Goal: Task Accomplishment & Management: Manage account settings

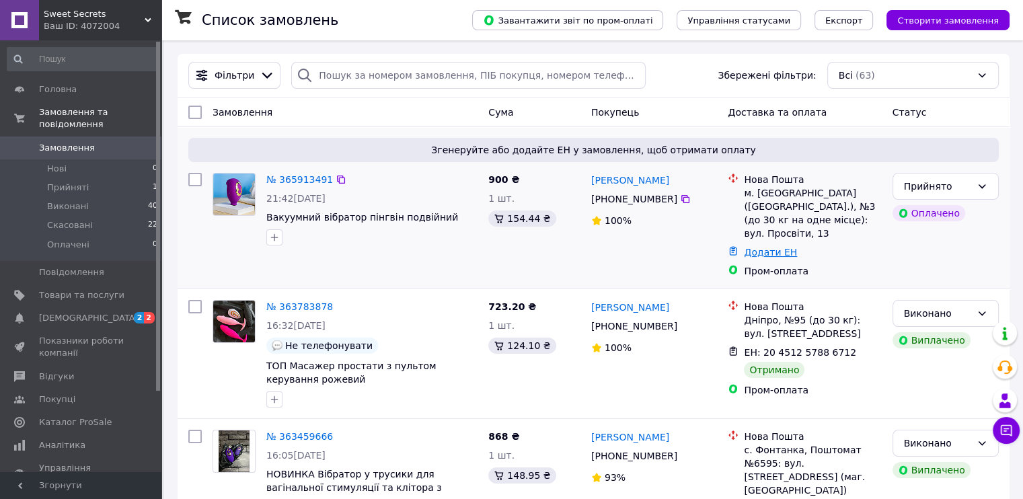
click at [757, 247] on link "Додати ЕН" at bounding box center [770, 252] width 53 height 11
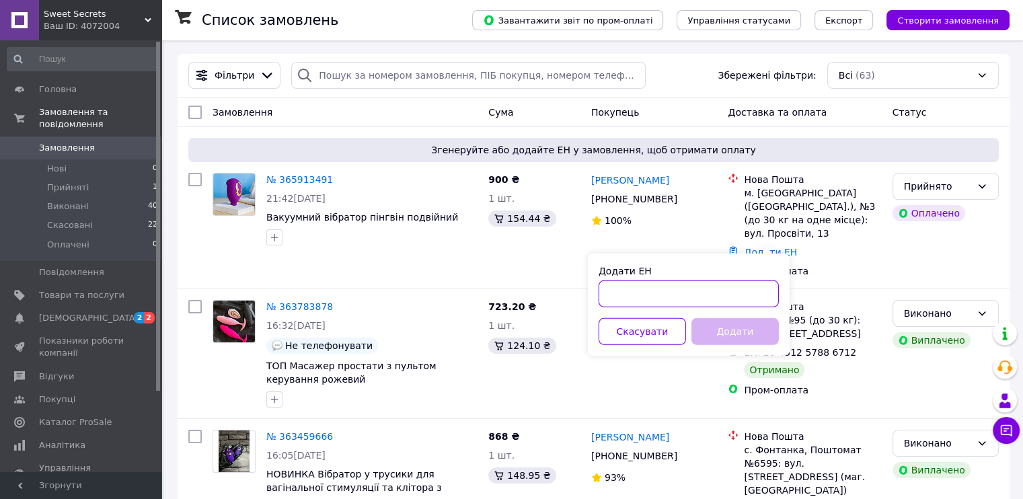
click at [648, 287] on input "Додати ЕН" at bounding box center [688, 293] width 180 height 27
paste input "20451269190831"
type input "20451269190831"
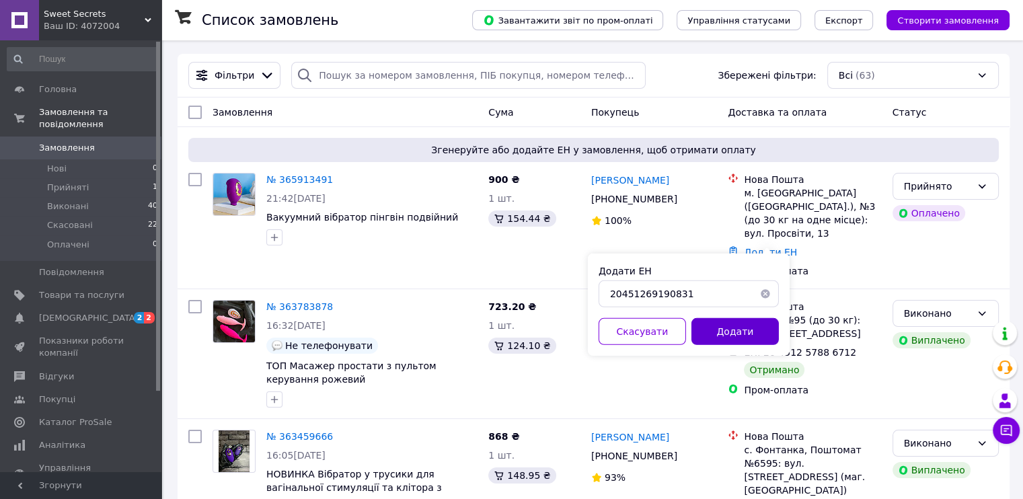
click at [726, 326] on button "Додати" at bounding box center [734, 331] width 87 height 27
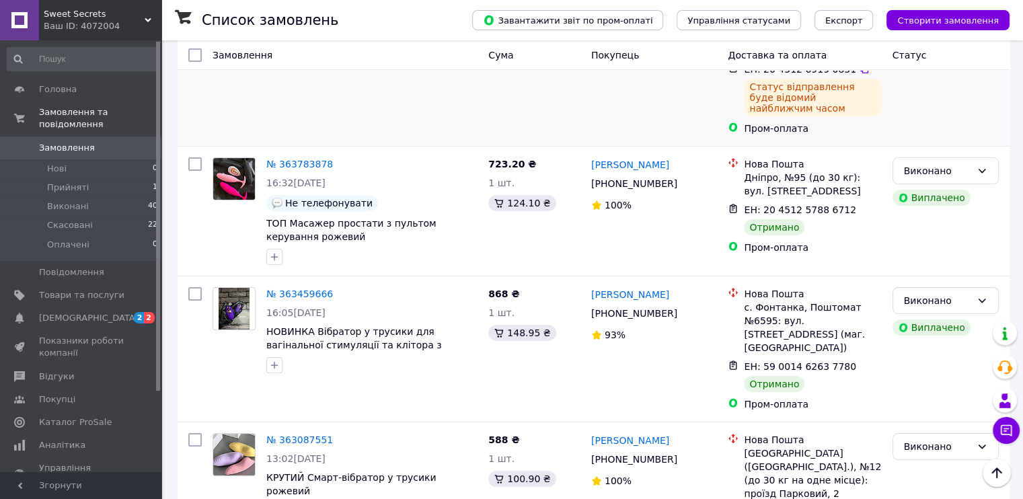
scroll to position [269, 0]
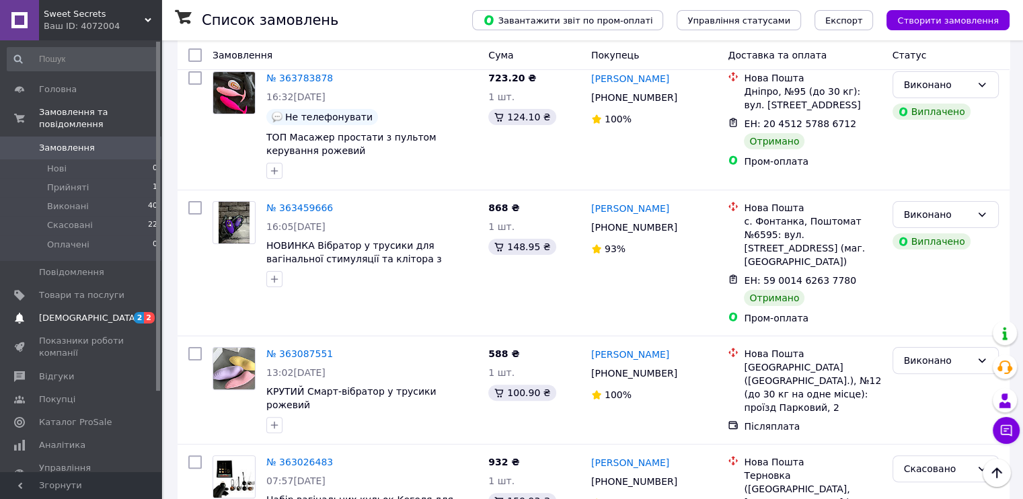
click at [85, 312] on span "[DEMOGRAPHIC_DATA]" at bounding box center [89, 318] width 100 height 12
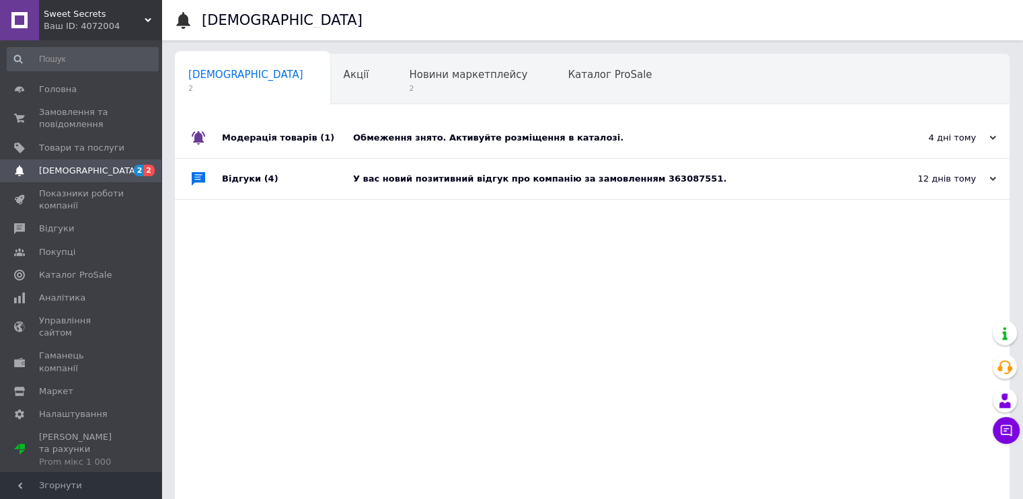
click at [270, 142] on div "Модерація товарів (1)" at bounding box center [287, 138] width 131 height 40
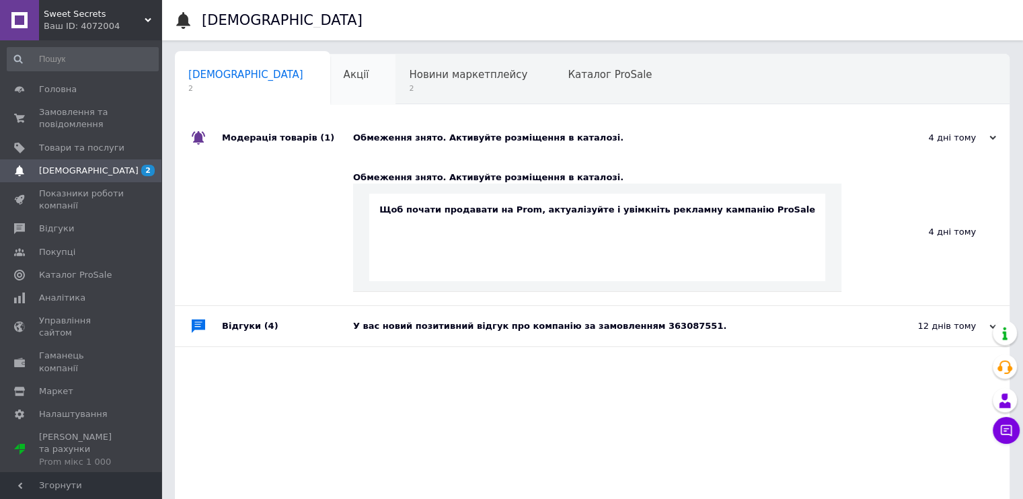
click at [330, 81] on div "Акції 0" at bounding box center [363, 79] width 66 height 51
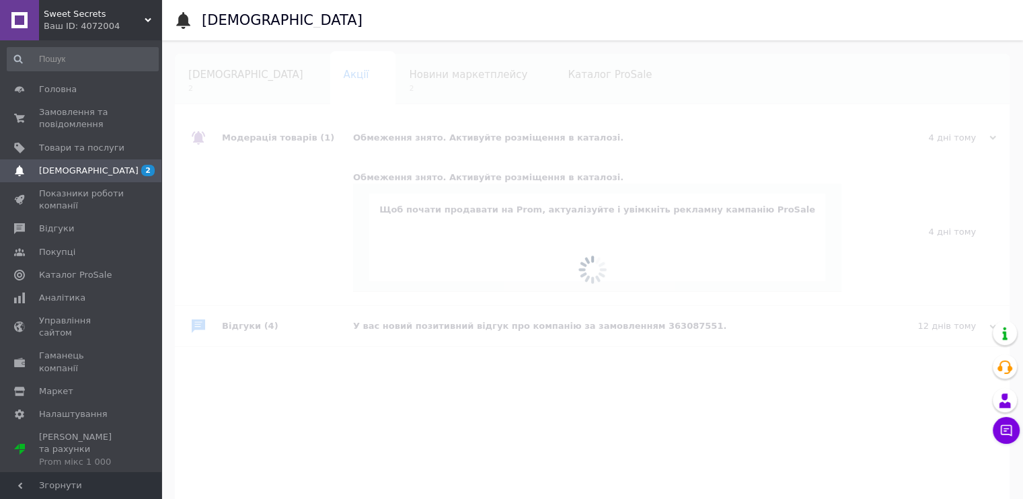
click at [409, 80] on span "Новини маркетплейсу" at bounding box center [468, 75] width 118 height 12
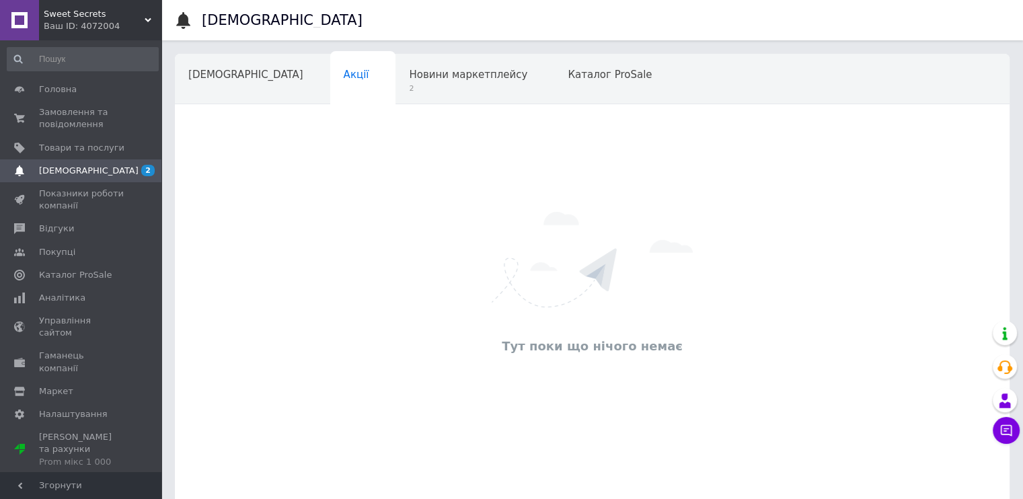
click at [409, 80] on span "Новини маркетплейсу" at bounding box center [468, 75] width 118 height 12
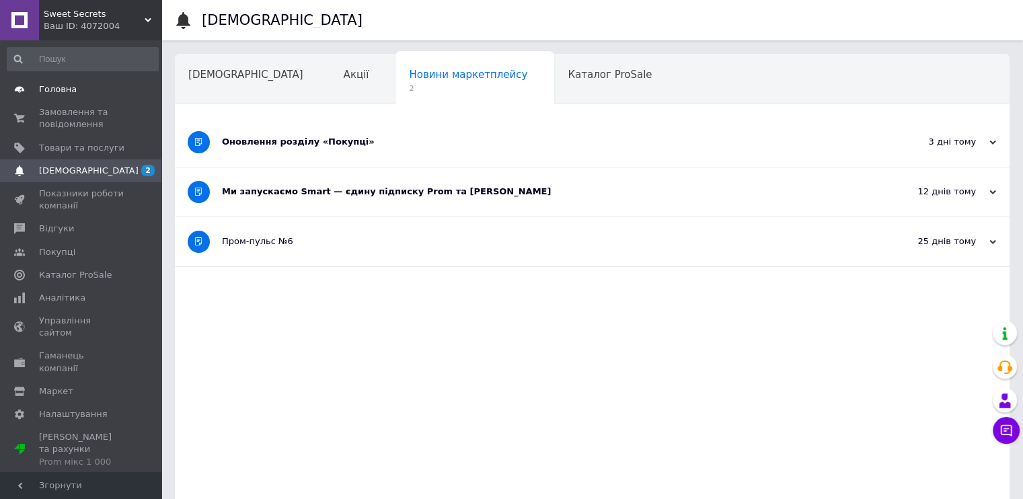
click at [102, 87] on span "Головна" at bounding box center [81, 89] width 85 height 12
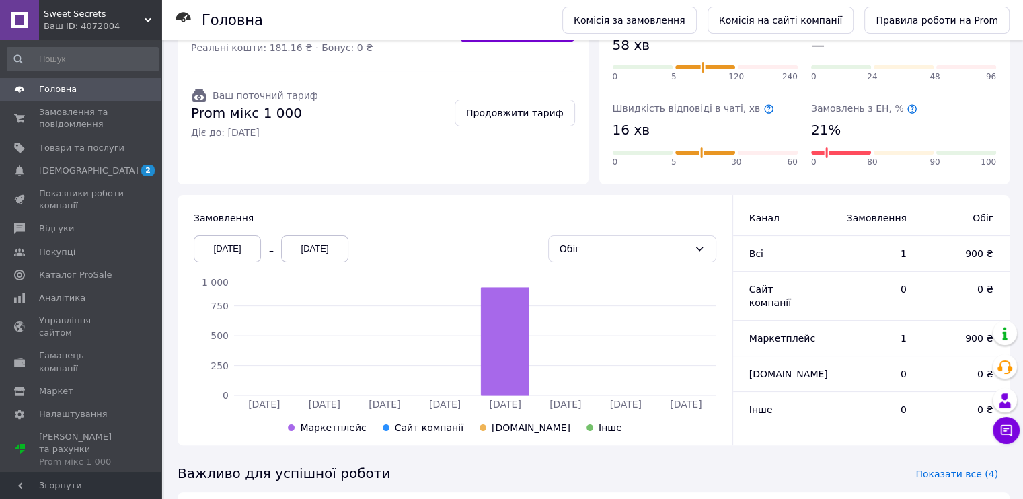
scroll to position [202, 0]
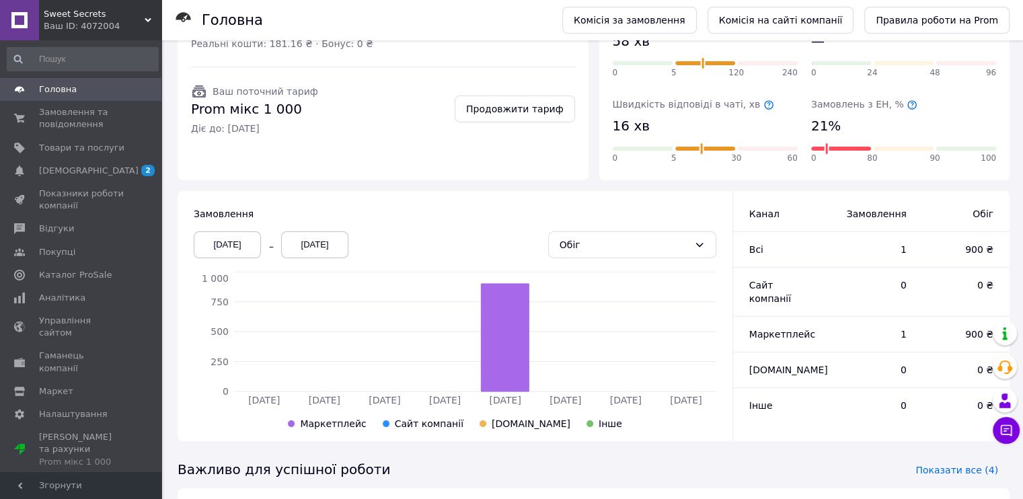
click at [392, 418] on div at bounding box center [386, 424] width 12 height 12
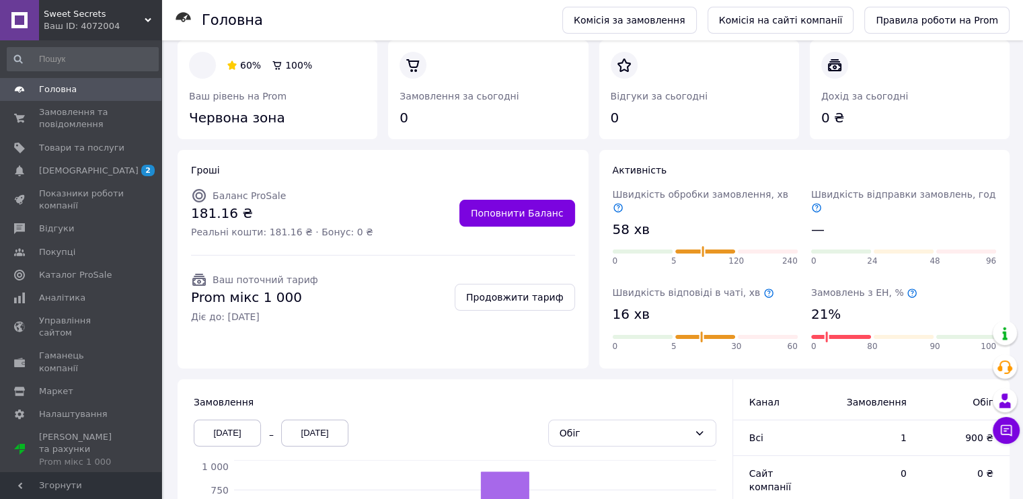
scroll to position [0, 0]
